Goal: Task Accomplishment & Management: Complete application form

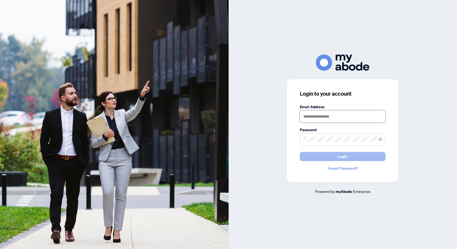
type input "**********"
click at [330, 156] on button "Login" at bounding box center [343, 156] width 86 height 9
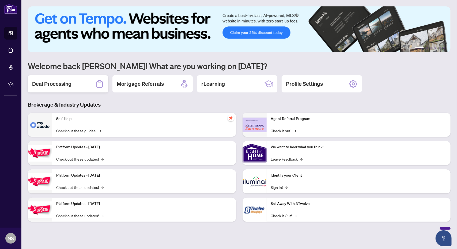
click at [62, 84] on h2 "Deal Processing" at bounding box center [51, 83] width 39 height 7
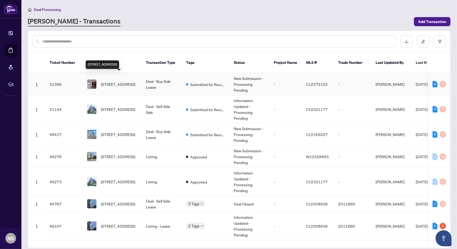
click at [111, 81] on span "[STREET_ADDRESS]" at bounding box center [118, 84] width 34 height 6
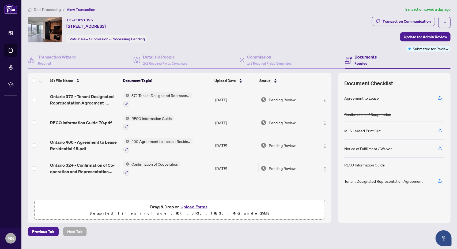
click at [263, 238] on main "Deal Processing / View Transaction Transaction saved a day ago Ticket #: 51396 …" at bounding box center [238, 124] width 435 height 249
click at [196, 204] on button "Upload Forms" at bounding box center [194, 207] width 30 height 7
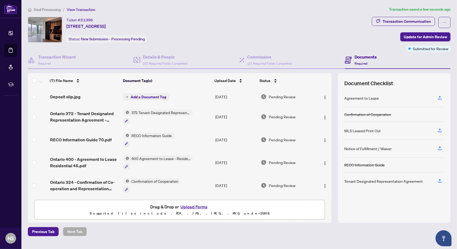
scroll to position [35, 0]
click at [405, 35] on span "Update for Admin Review" at bounding box center [424, 37] width 43 height 9
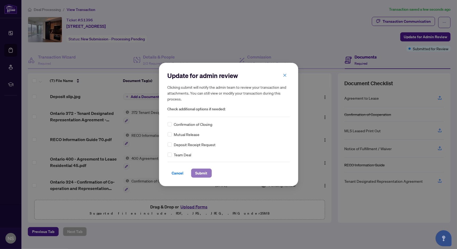
click at [199, 173] on span "Submit" at bounding box center [201, 173] width 12 height 9
